Goal: Information Seeking & Learning: Learn about a topic

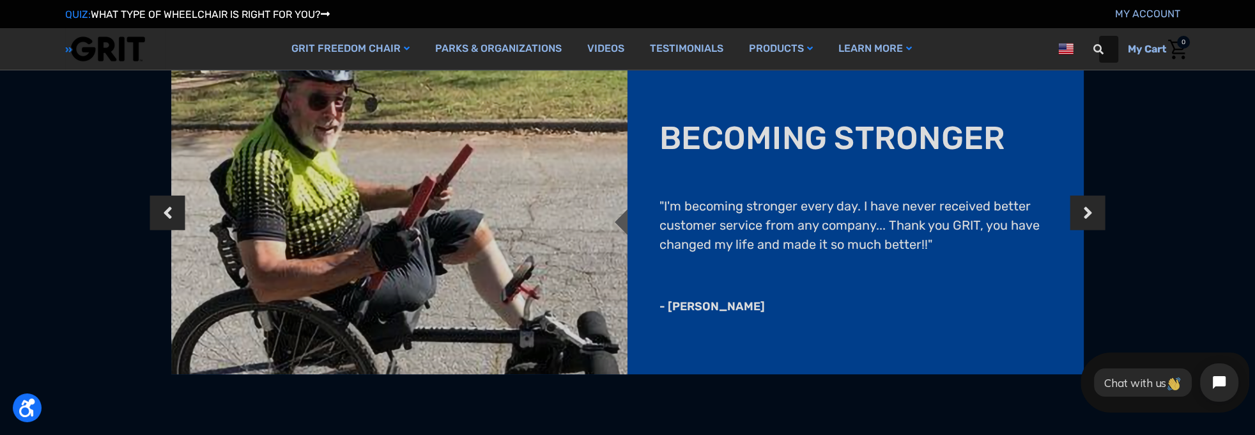
scroll to position [1212, 0]
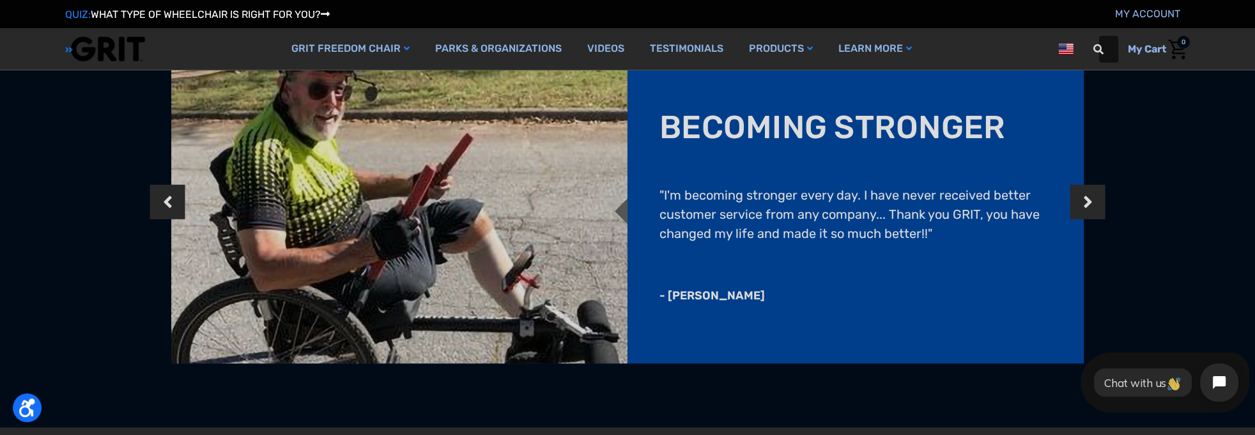
click at [941, 194] on button "Next" at bounding box center [1087, 201] width 13 height 39
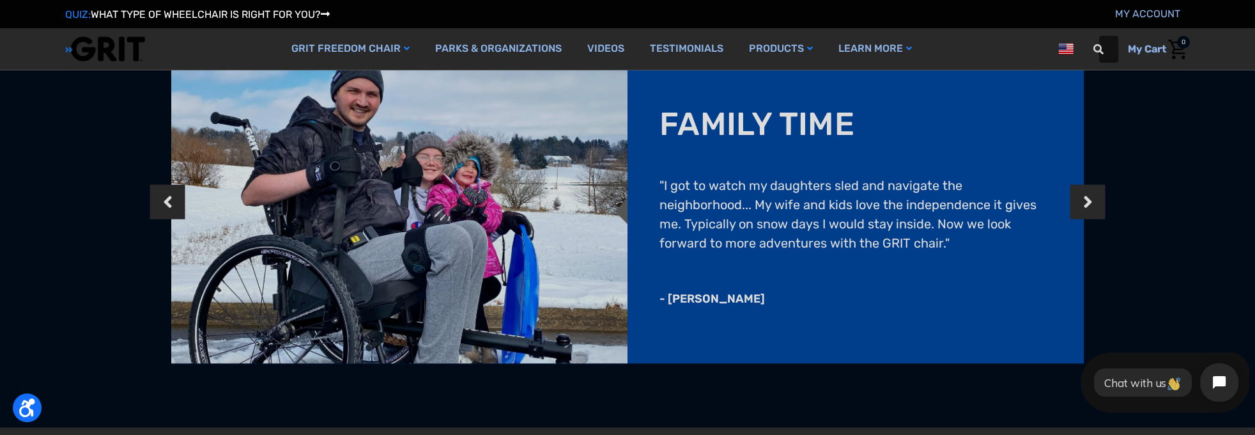
click at [941, 194] on button "Next" at bounding box center [1087, 201] width 13 height 39
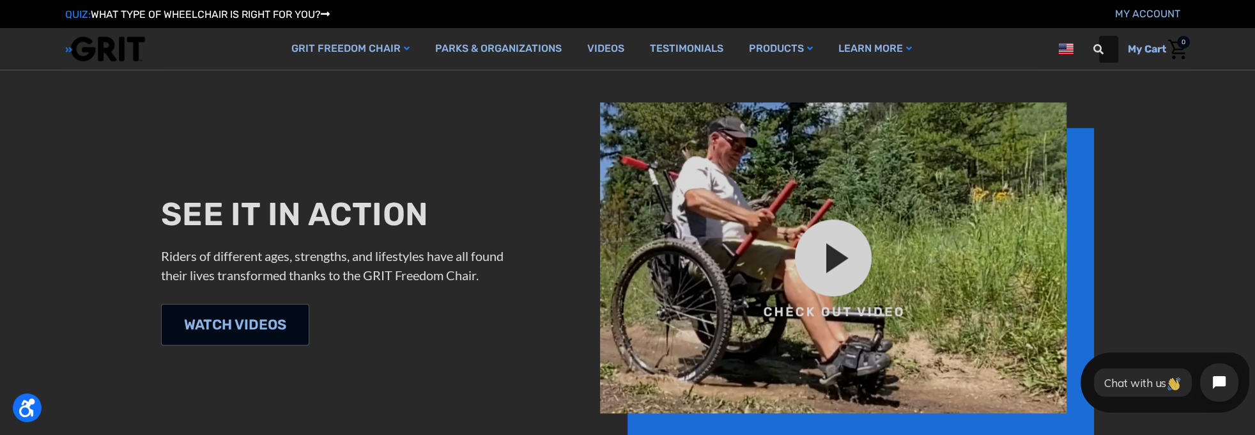
scroll to position [1580, 0]
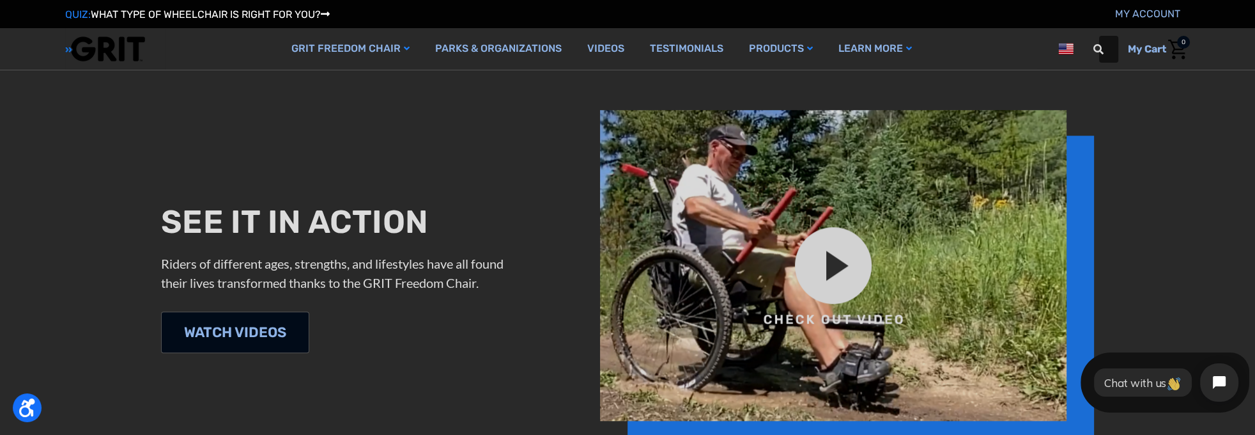
click at [807, 257] on img at bounding box center [847, 278] width 494 height 336
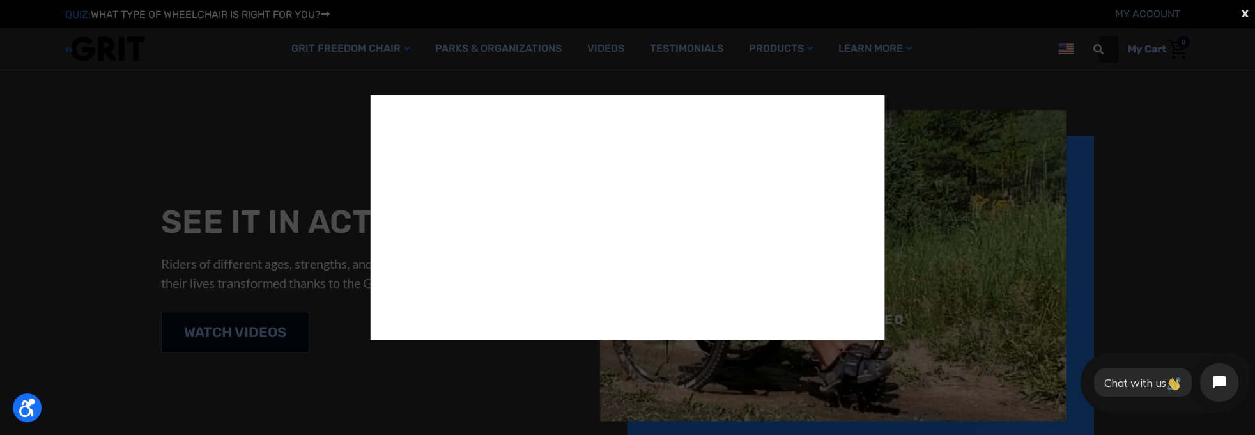
click at [941, 217] on div "X" at bounding box center [627, 217] width 1255 height 435
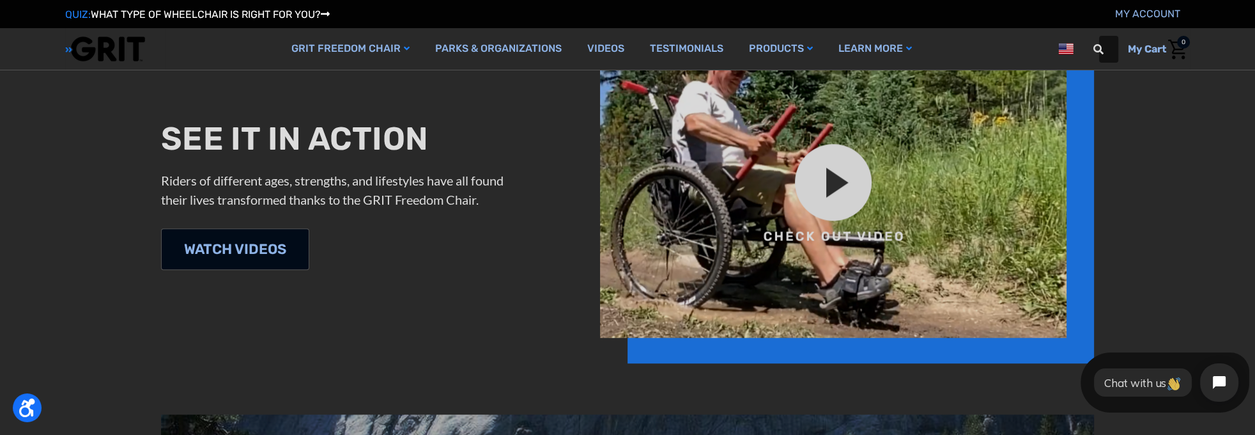
scroll to position [1562, 0]
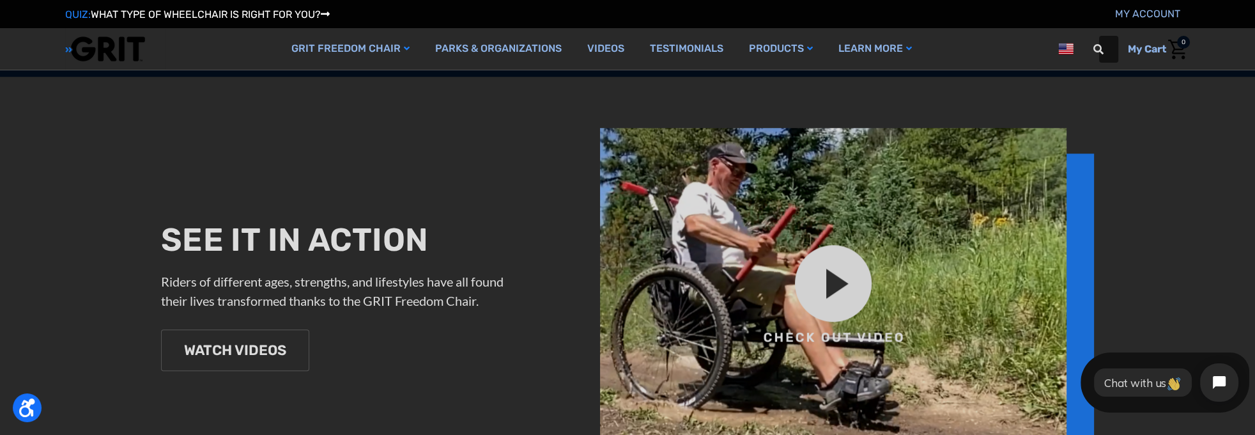
click at [273, 325] on link "WATCH VIDEOS" at bounding box center [235, 350] width 148 height 42
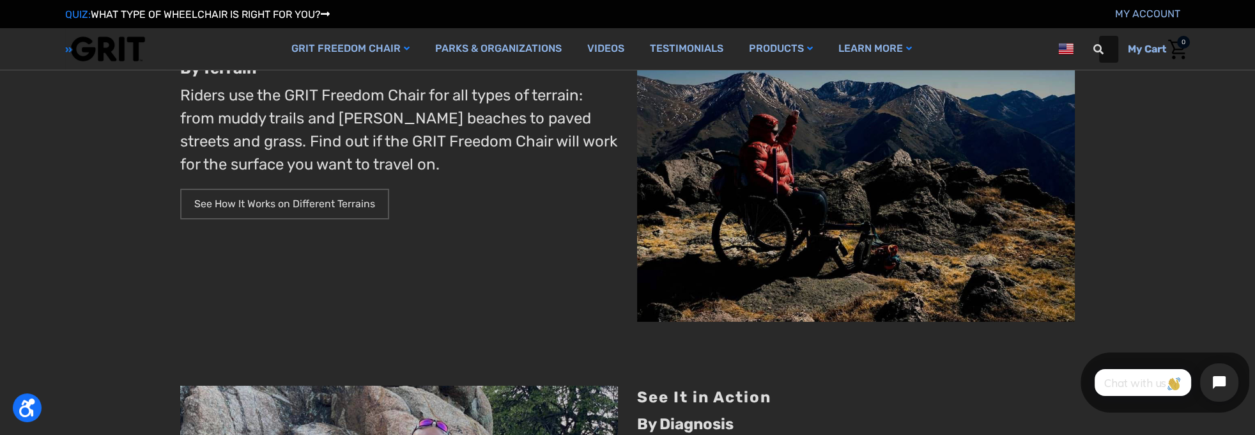
click at [312, 196] on link "See How It Works on Different Terrains" at bounding box center [284, 204] width 209 height 31
